Goal: Find specific page/section: Find specific page/section

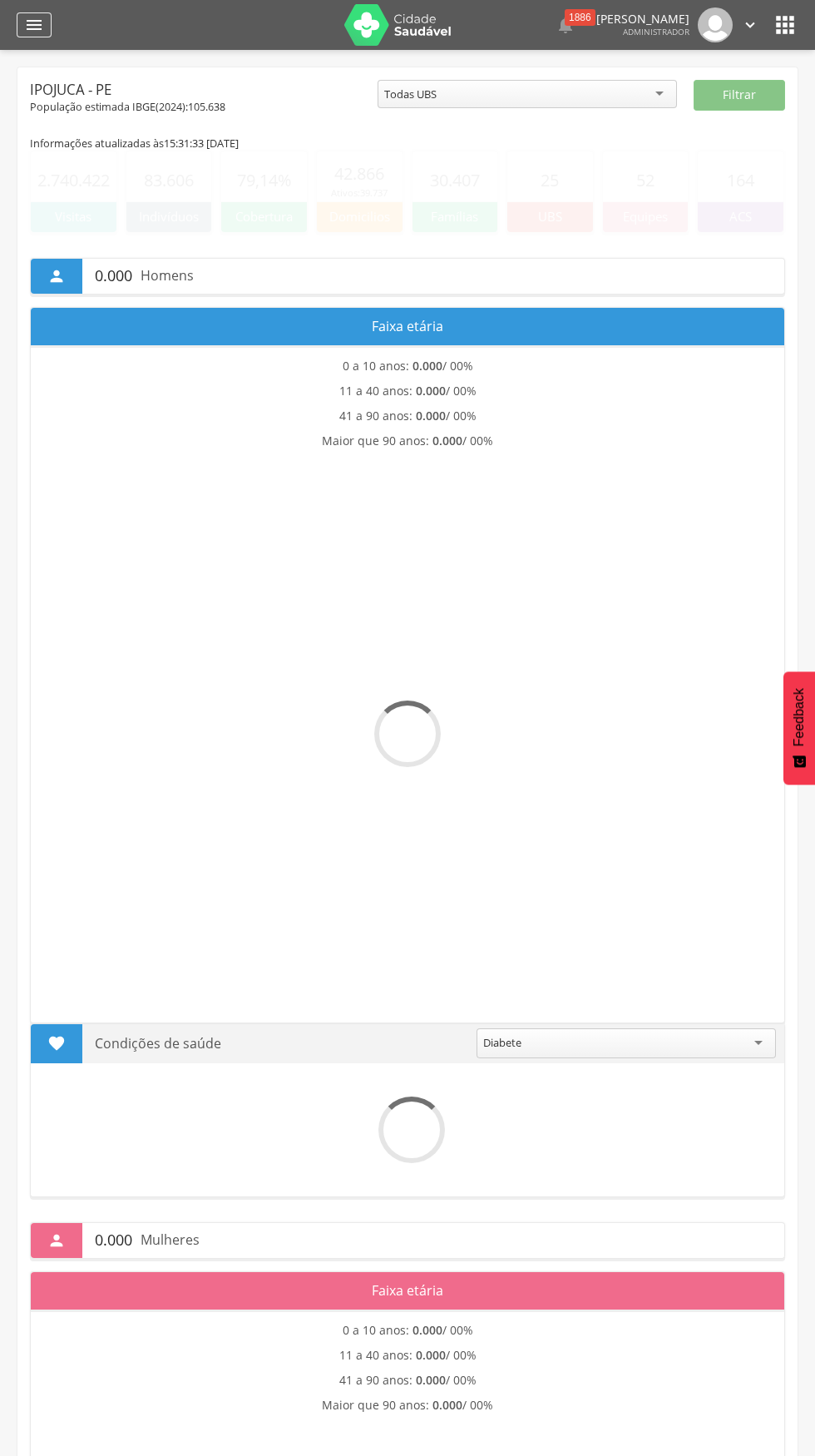
click at [34, 20] on icon "" at bounding box center [34, 25] width 20 height 20
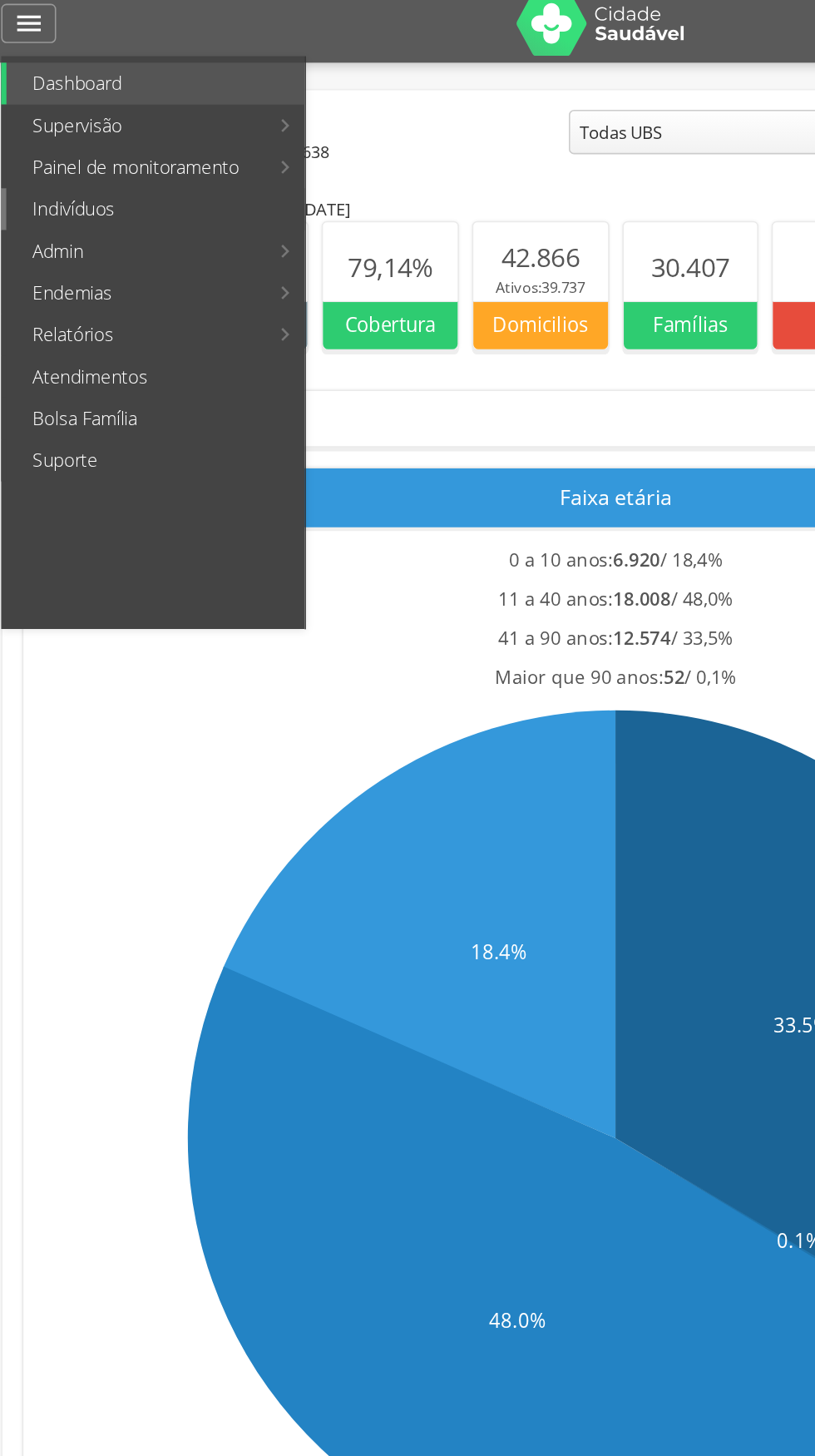
click at [48, 144] on link "Indivíduos" at bounding box center [115, 143] width 190 height 27
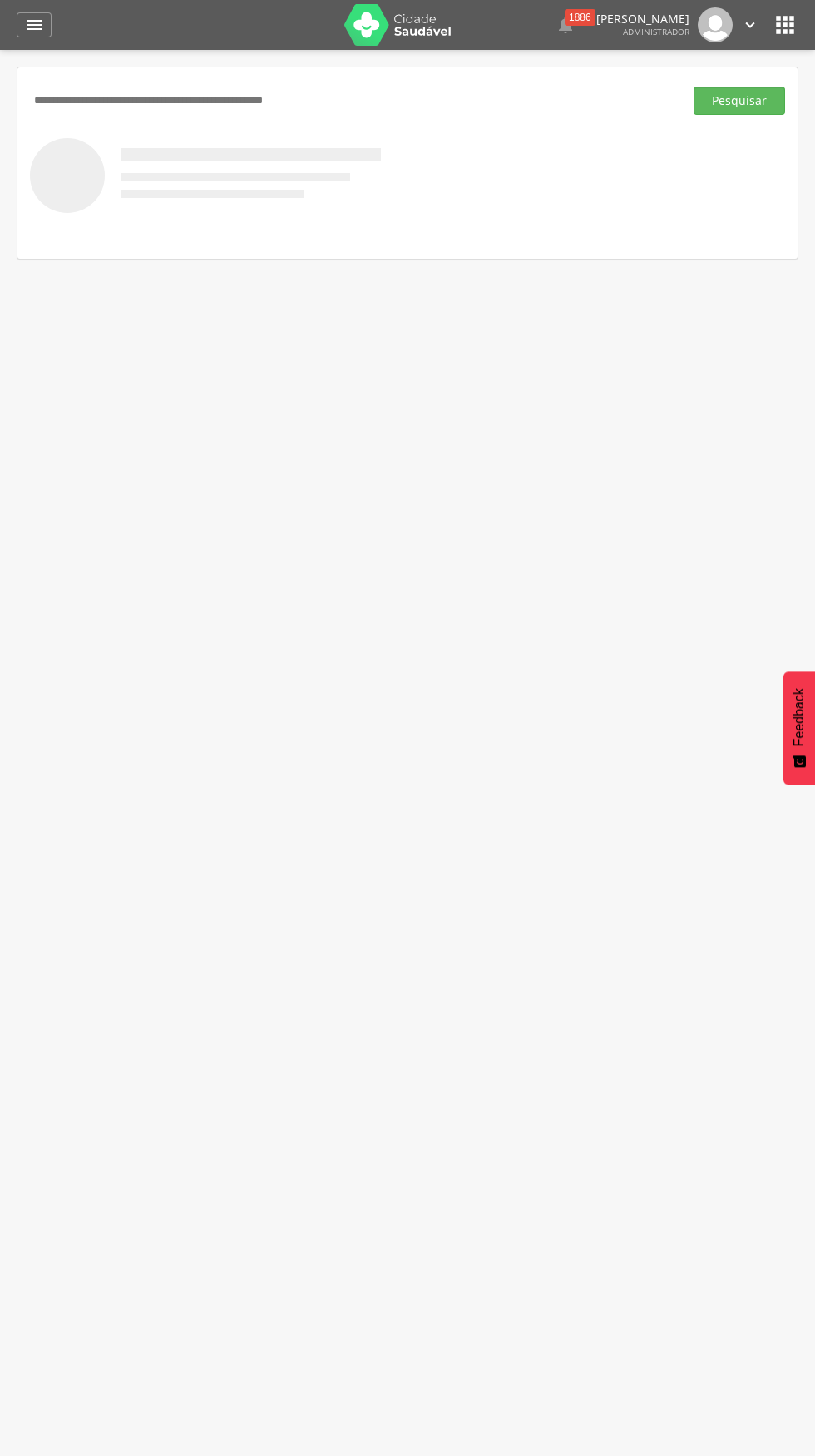
click at [787, 20] on icon "" at bounding box center [786, 25] width 27 height 27
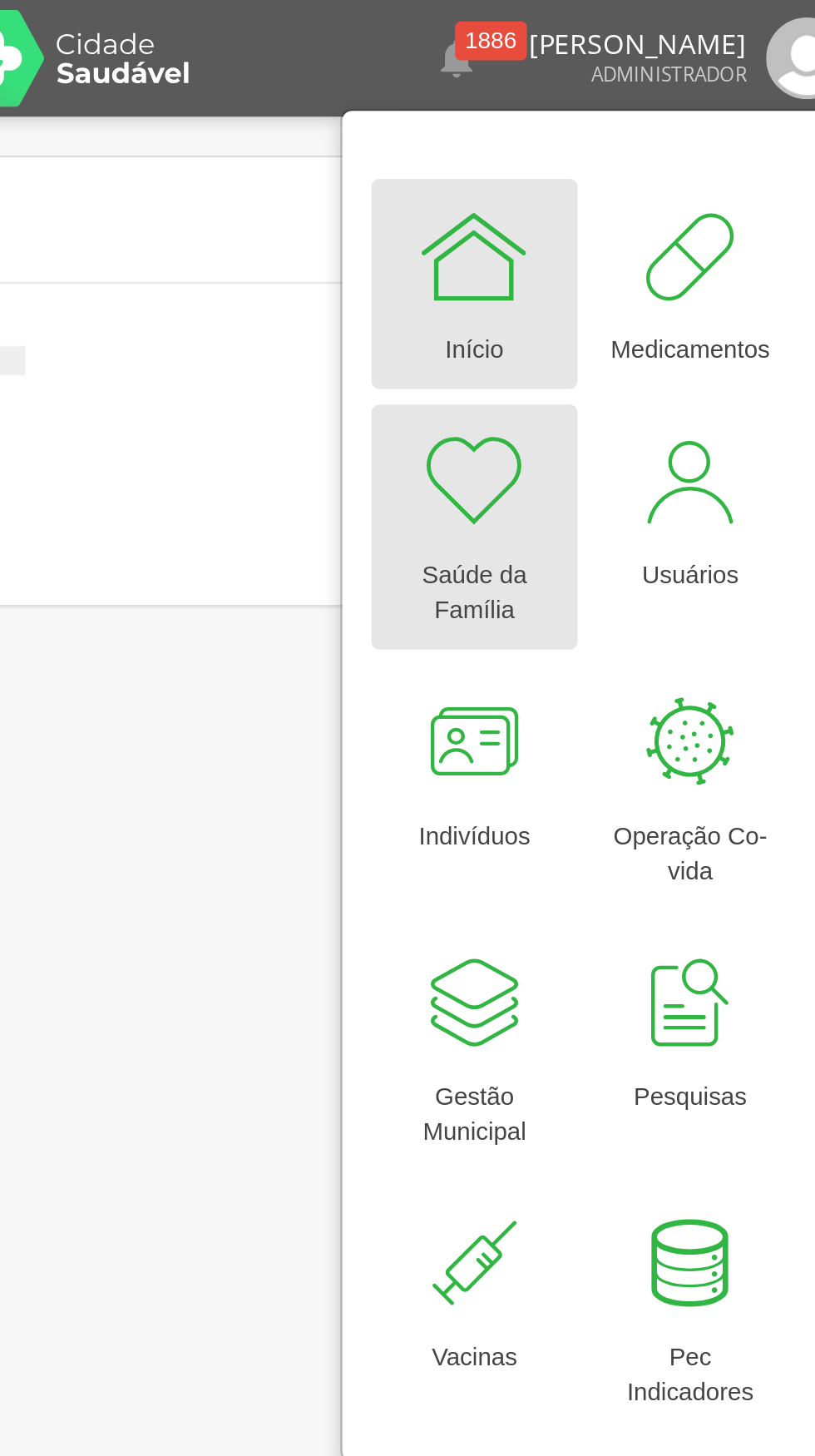
click at [560, 206] on div at bounding box center [573, 206] width 50 height 50
